Goal: Find specific page/section: Find specific page/section

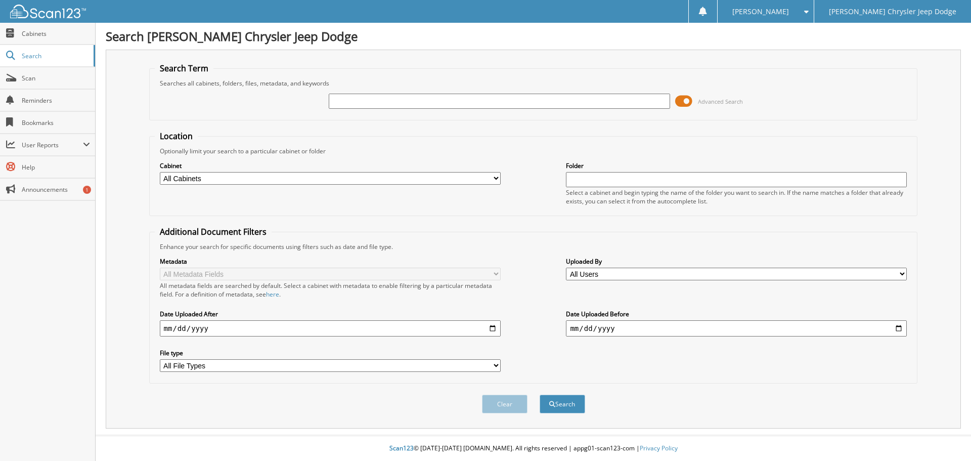
click at [435, 104] on input "text" at bounding box center [499, 101] width 341 height 15
type input "52832"
click at [539, 394] on button "Search" at bounding box center [561, 403] width 45 height 19
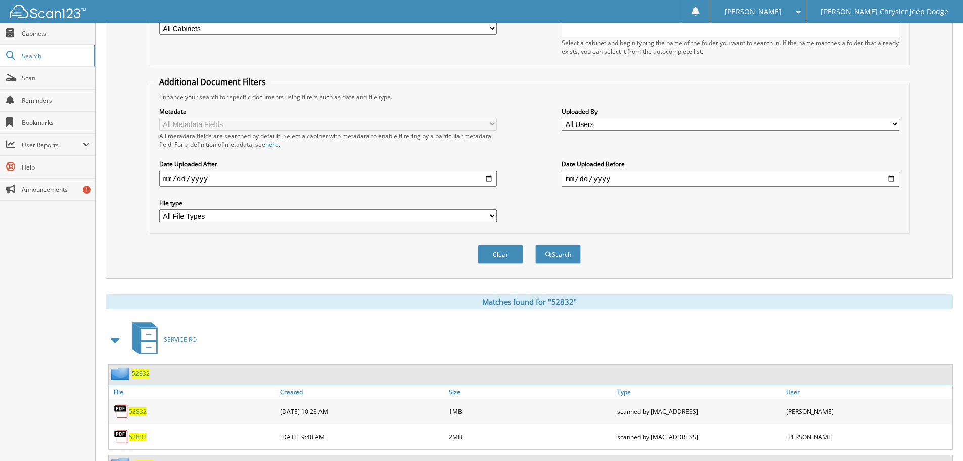
scroll to position [202, 0]
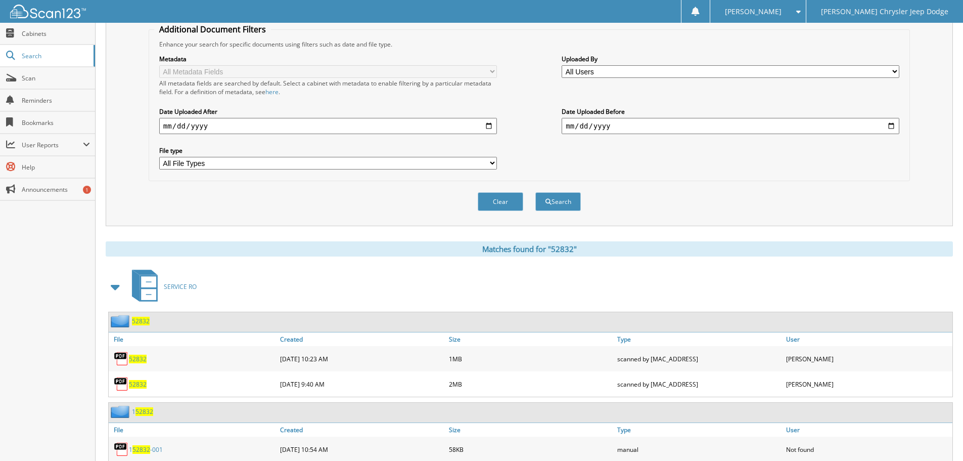
click at [143, 357] on span "52832" at bounding box center [138, 358] width 18 height 9
click at [140, 383] on span "52832" at bounding box center [138, 384] width 18 height 9
